Goal: Information Seeking & Learning: Compare options

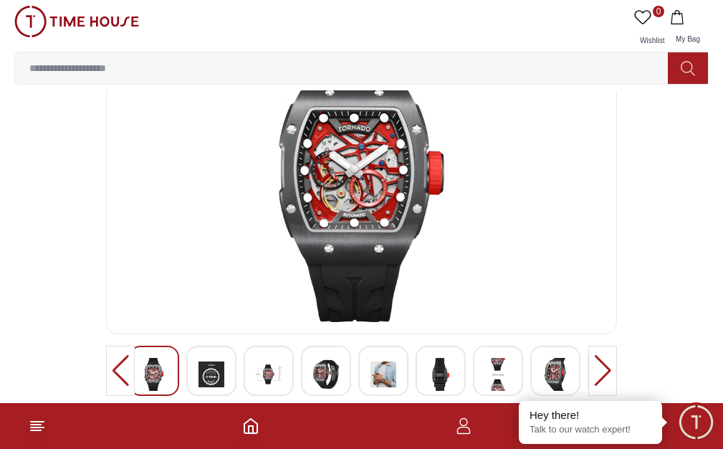
scroll to position [95, 0]
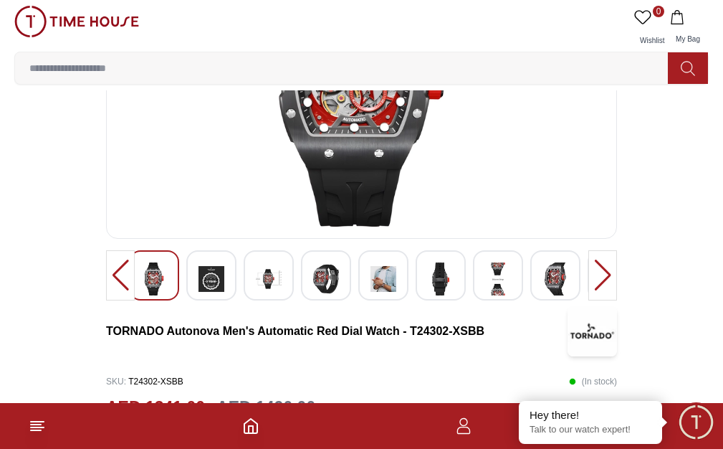
scroll to position [191, 0]
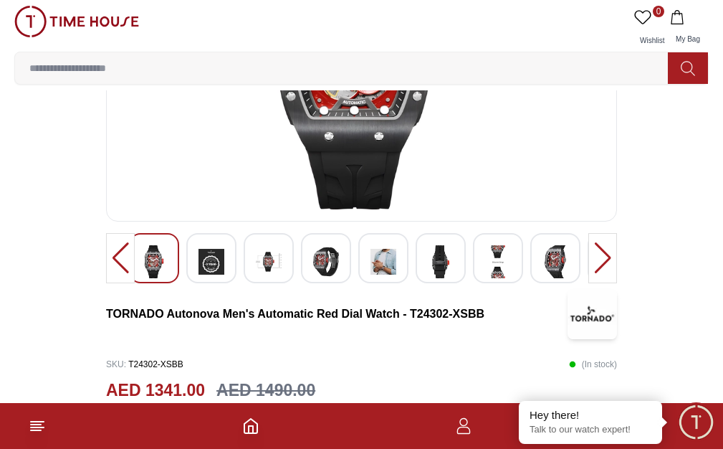
click at [217, 278] on img at bounding box center [211, 261] width 26 height 33
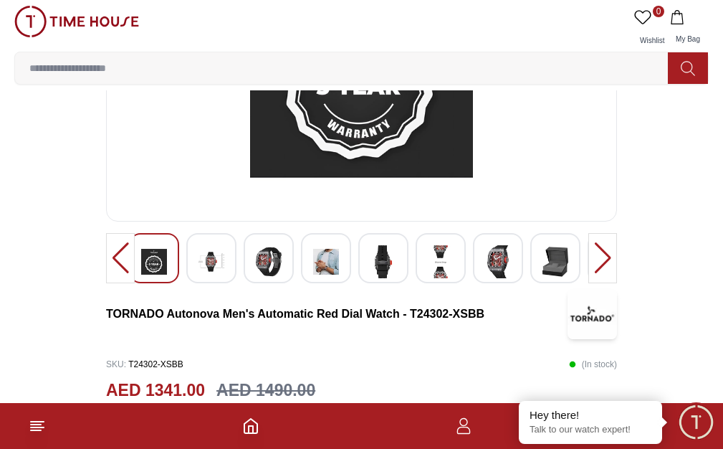
click at [217, 278] on img at bounding box center [211, 261] width 26 height 33
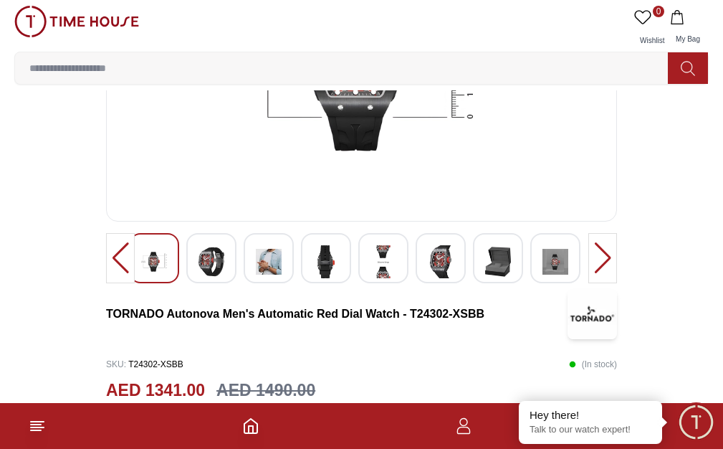
click at [217, 278] on img at bounding box center [211, 261] width 26 height 33
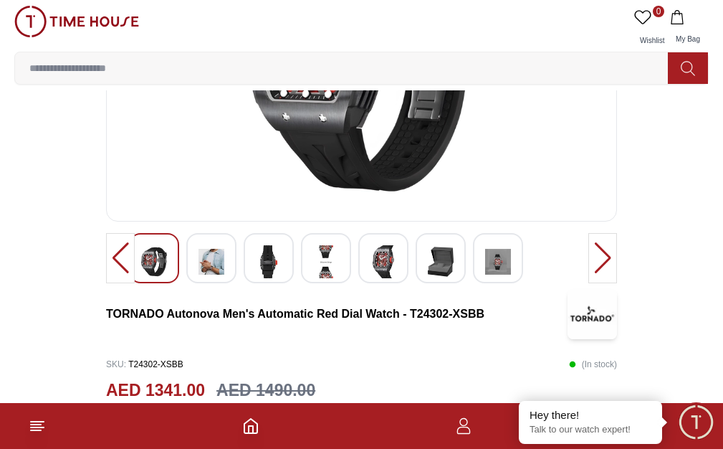
click at [217, 278] on img at bounding box center [211, 261] width 26 height 33
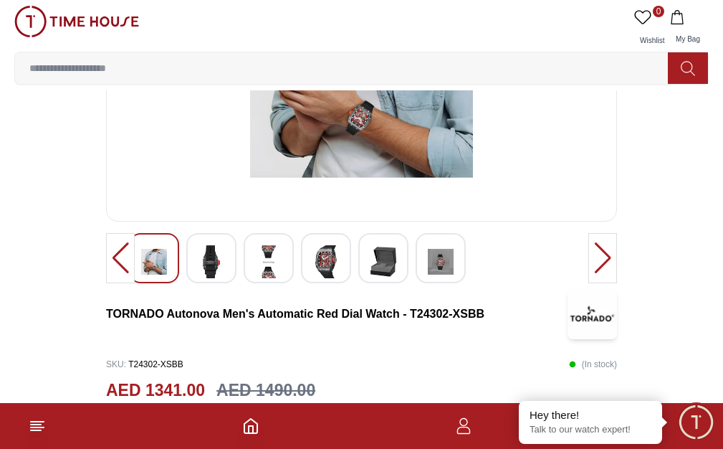
click at [217, 278] on img at bounding box center [211, 261] width 26 height 33
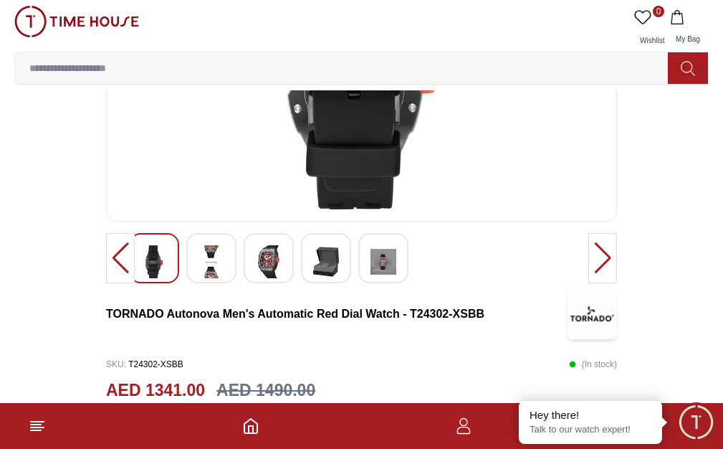
click at [217, 278] on img at bounding box center [211, 261] width 26 height 33
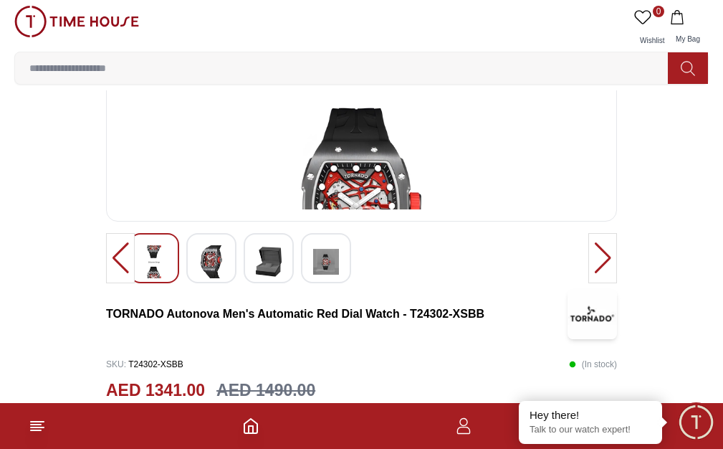
click at [217, 278] on img at bounding box center [211, 261] width 26 height 33
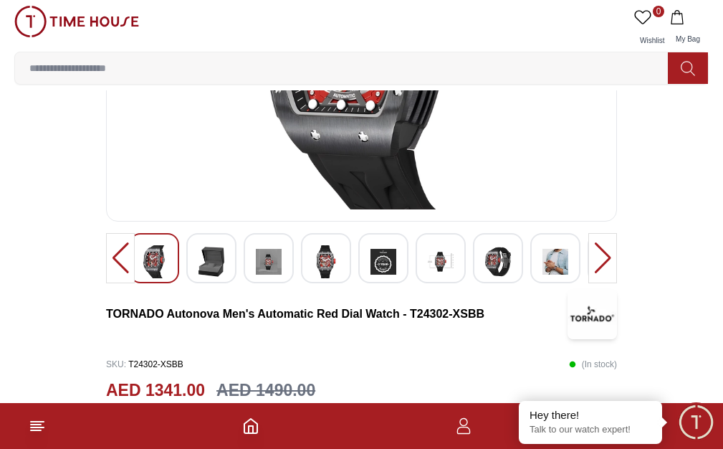
click at [217, 278] on img at bounding box center [211, 261] width 26 height 33
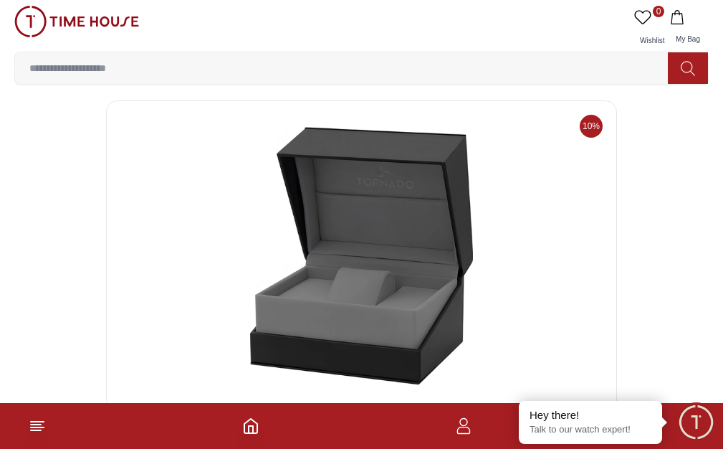
scroll to position [0, 0]
